Goal: Information Seeking & Learning: Learn about a topic

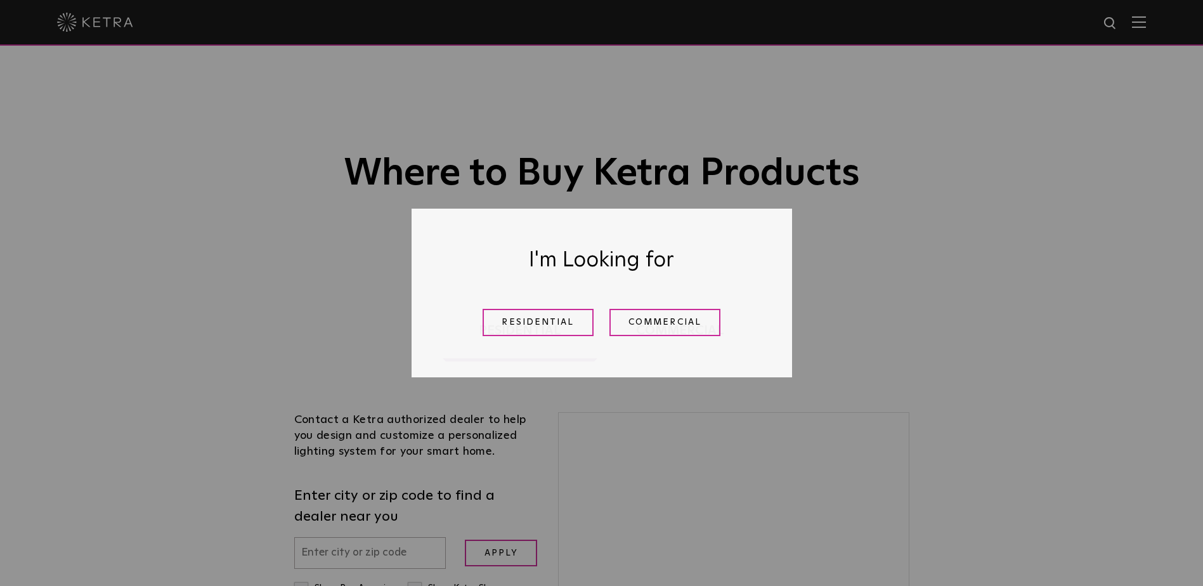
click at [656, 321] on link "Commercial" at bounding box center [664, 322] width 111 height 27
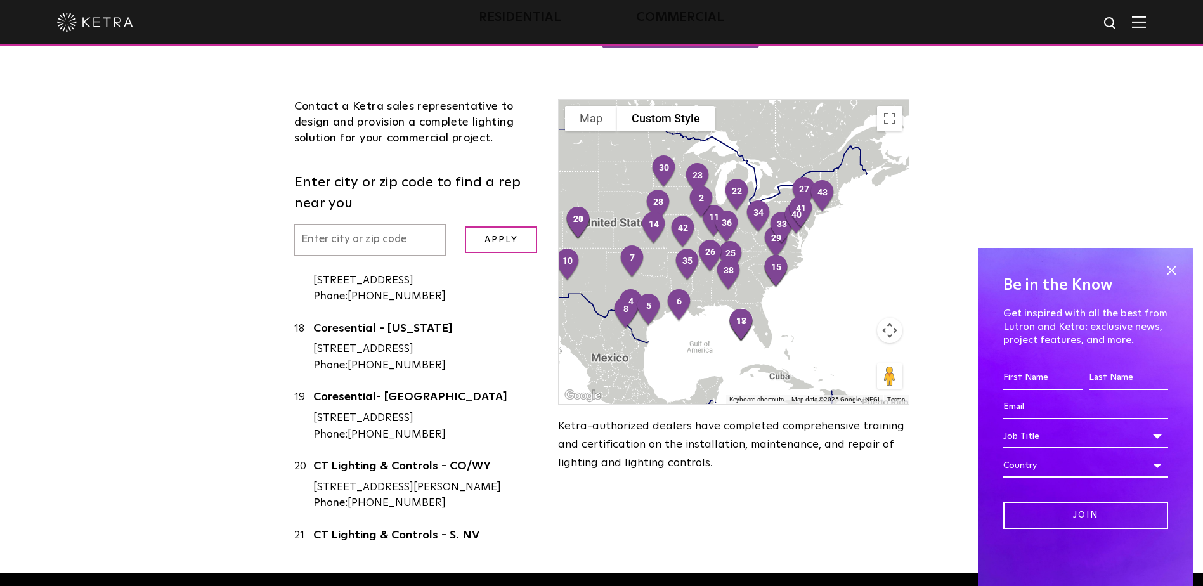
scroll to position [1205, 0]
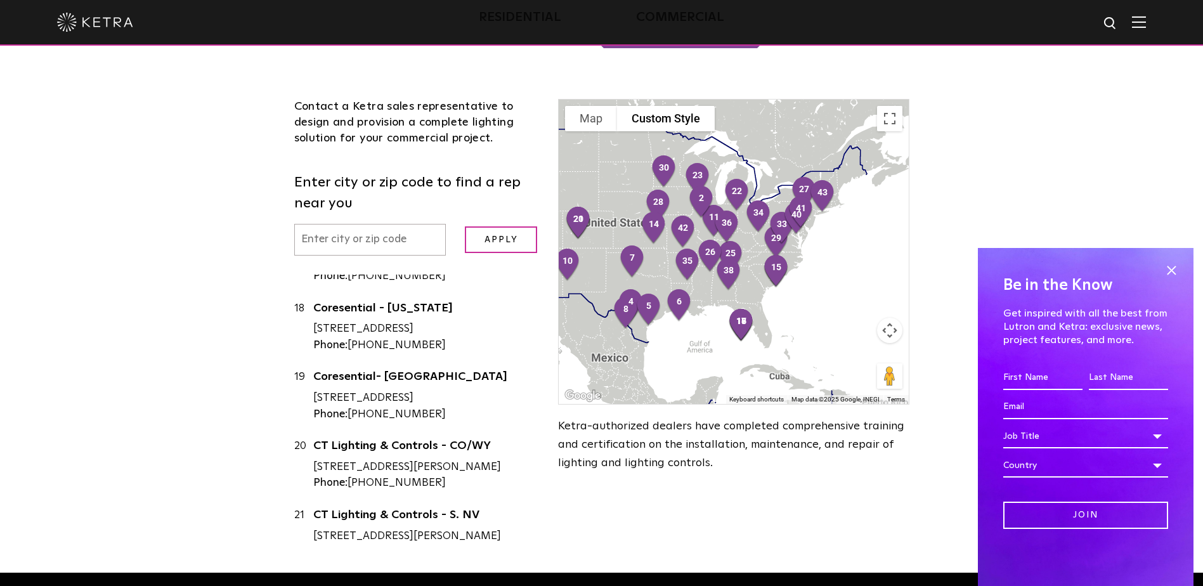
click at [417, 237] on input "text" at bounding box center [370, 240] width 152 height 32
click at [465, 226] on input "Apply" at bounding box center [501, 239] width 72 height 27
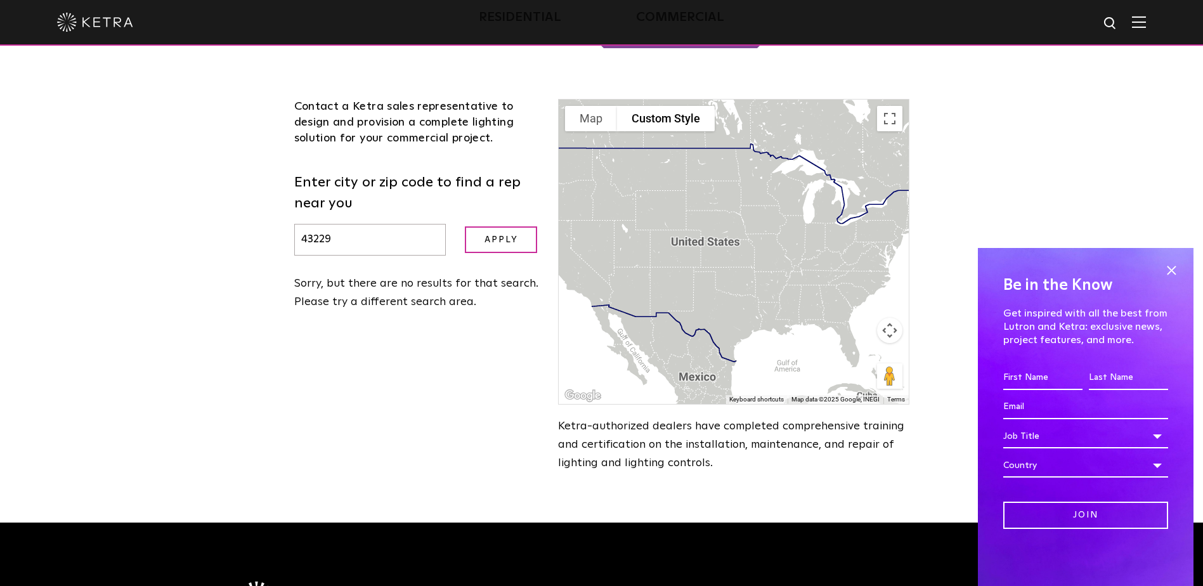
scroll to position [0, 0]
type input "4"
click at [488, 239] on input "Apply" at bounding box center [501, 239] width 72 height 27
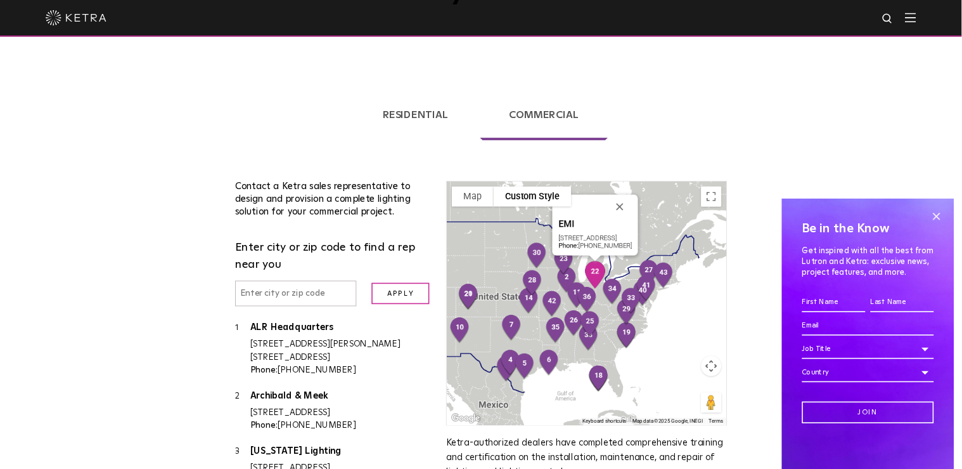
scroll to position [186, 0]
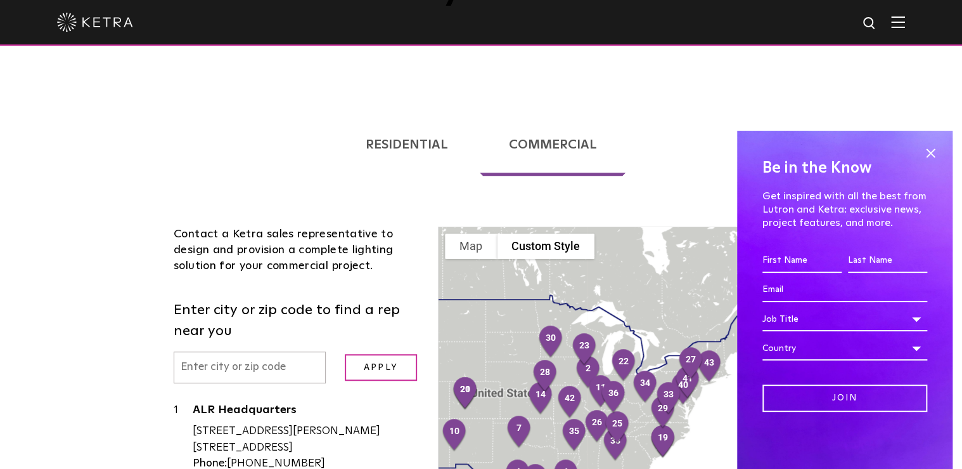
click at [927, 152] on span at bounding box center [930, 152] width 19 height 19
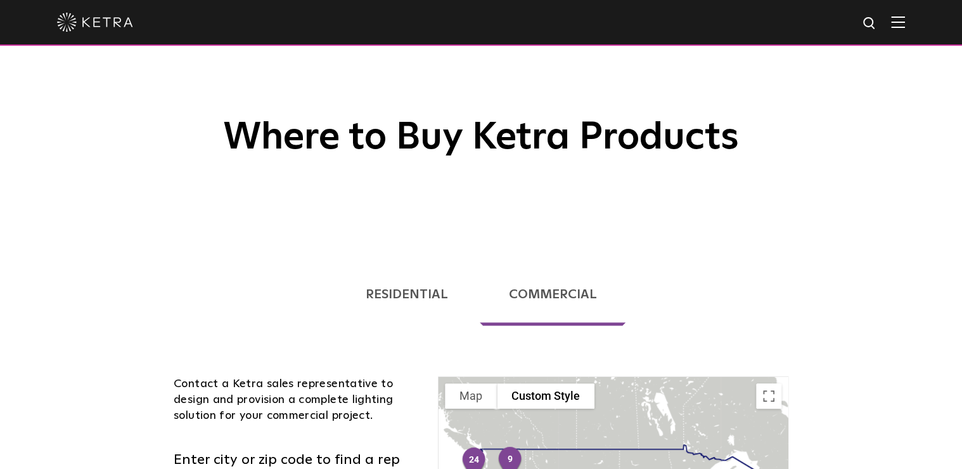
scroll to position [34, 0]
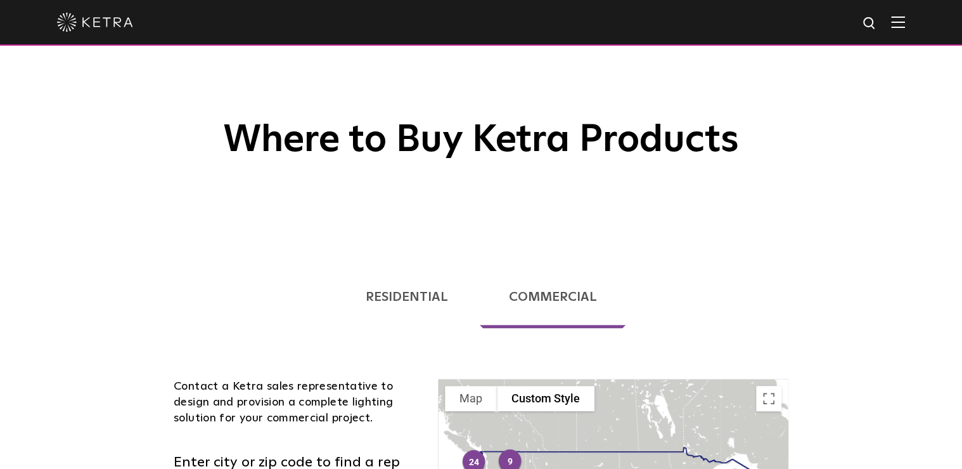
click at [905, 25] on img at bounding box center [898, 22] width 14 height 12
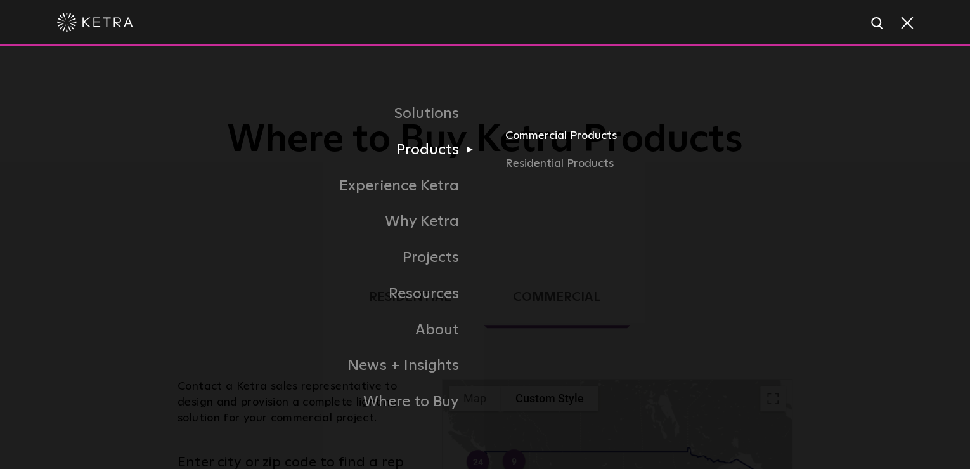
click at [537, 138] on link "Commercial Products" at bounding box center [653, 141] width 297 height 28
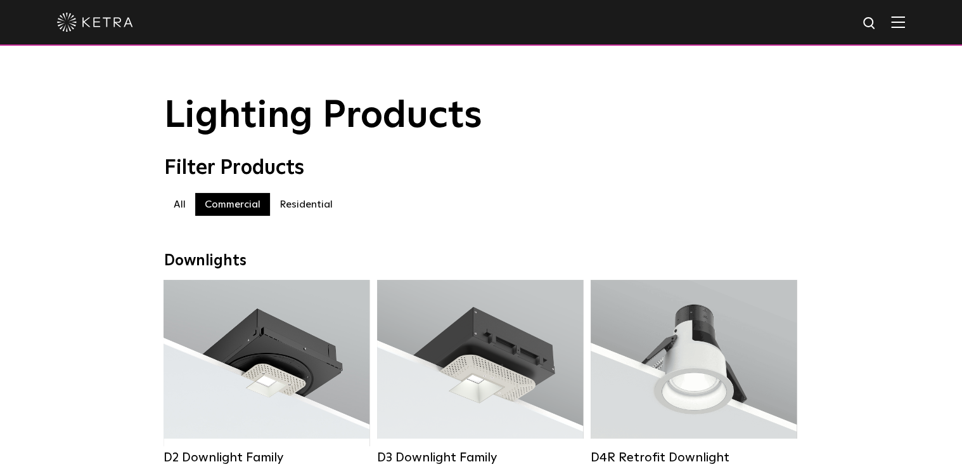
click at [321, 210] on label "Residential" at bounding box center [306, 204] width 72 height 23
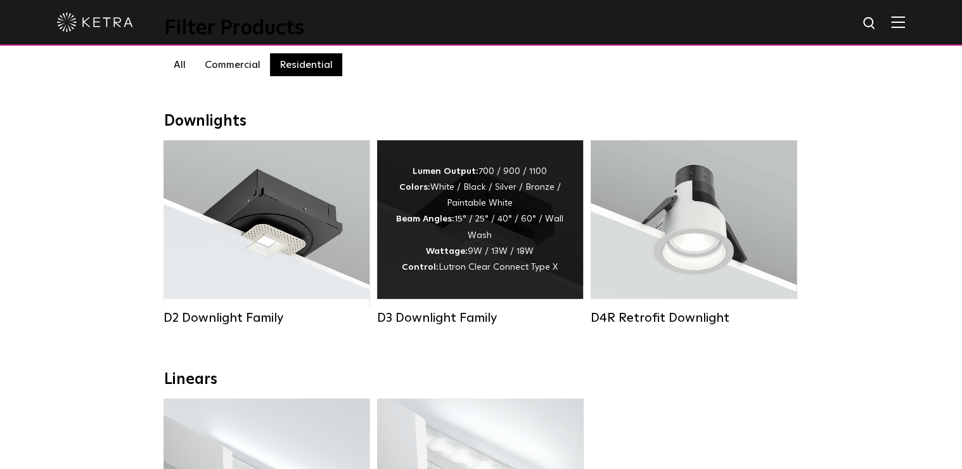
scroll to position [51, 0]
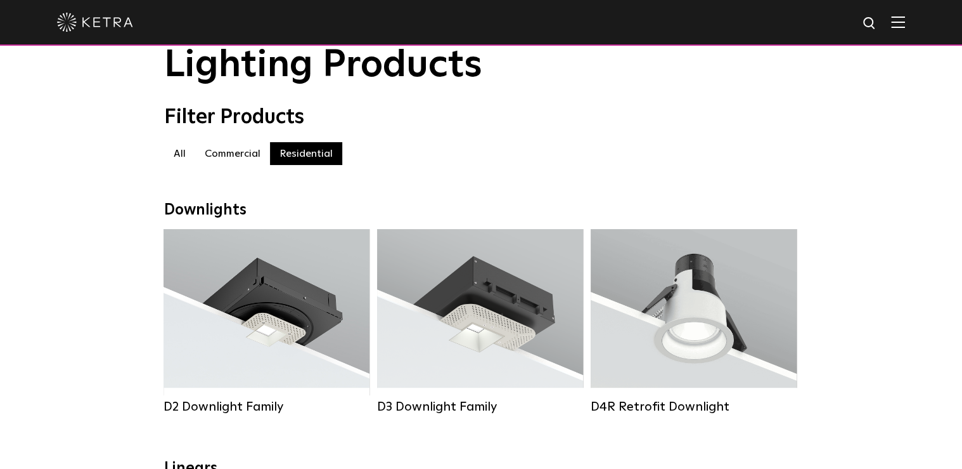
click at [236, 155] on label "Commercial" at bounding box center [232, 153] width 75 height 23
click at [295, 157] on label "Residential" at bounding box center [306, 153] width 72 height 23
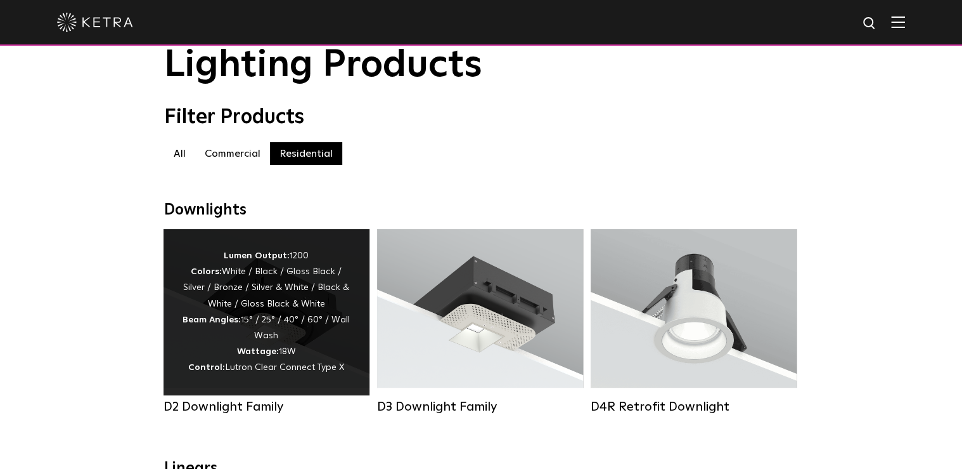
click at [308, 306] on div "Lumen Output: 1200 Colors: White / Black / Gloss Black / Silver / Bronze / Silv…" at bounding box center [267, 312] width 168 height 128
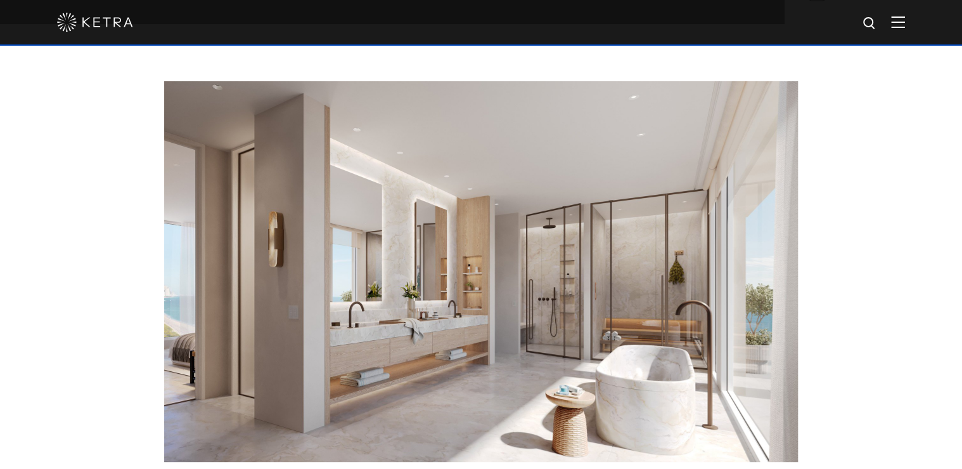
scroll to position [1623, 0]
